Goal: Information Seeking & Learning: Learn about a topic

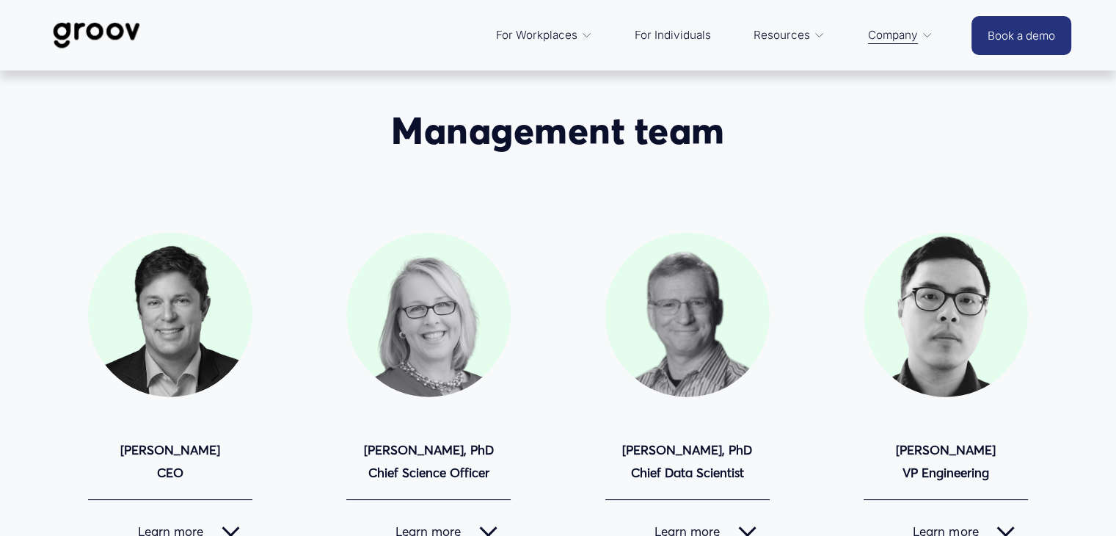
click at [0, 0] on span "Platform Overview" at bounding box center [0, 0] width 0 height 0
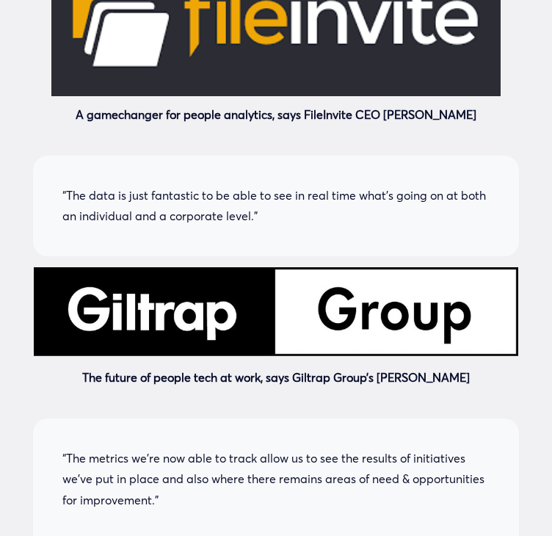
scroll to position [5319, 0]
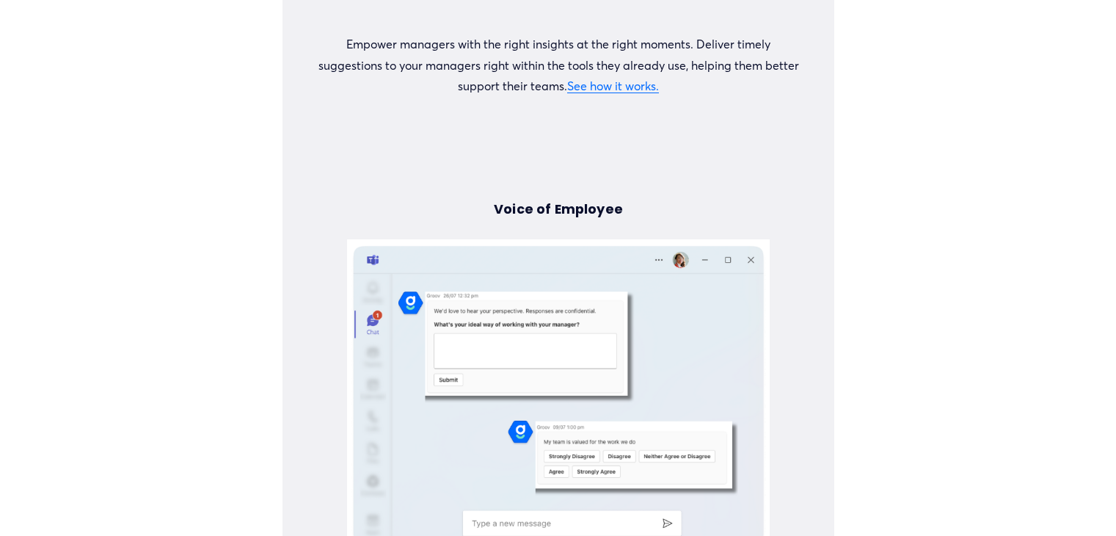
scroll to position [2016, 0]
